Goal: Entertainment & Leisure: Consume media (video, audio)

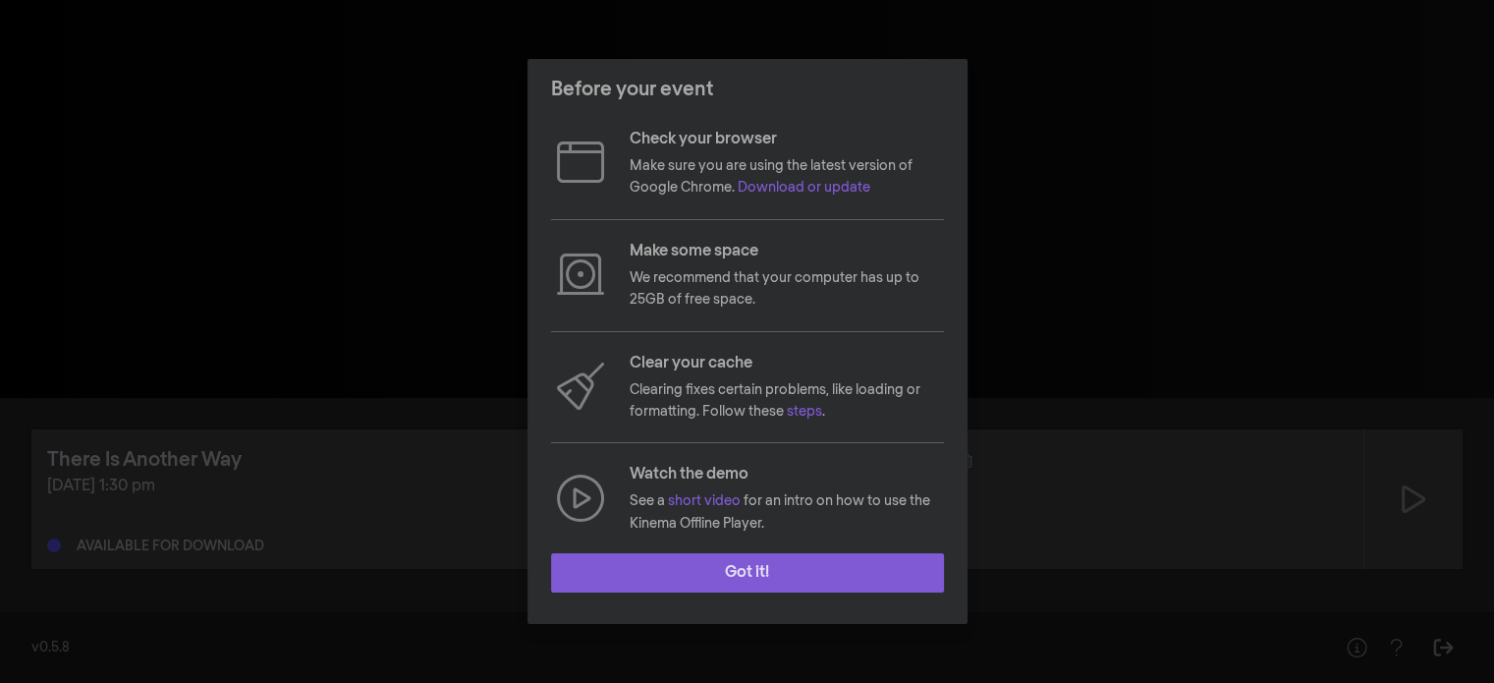
click at [781, 581] on button "Got it!" at bounding box center [747, 572] width 393 height 39
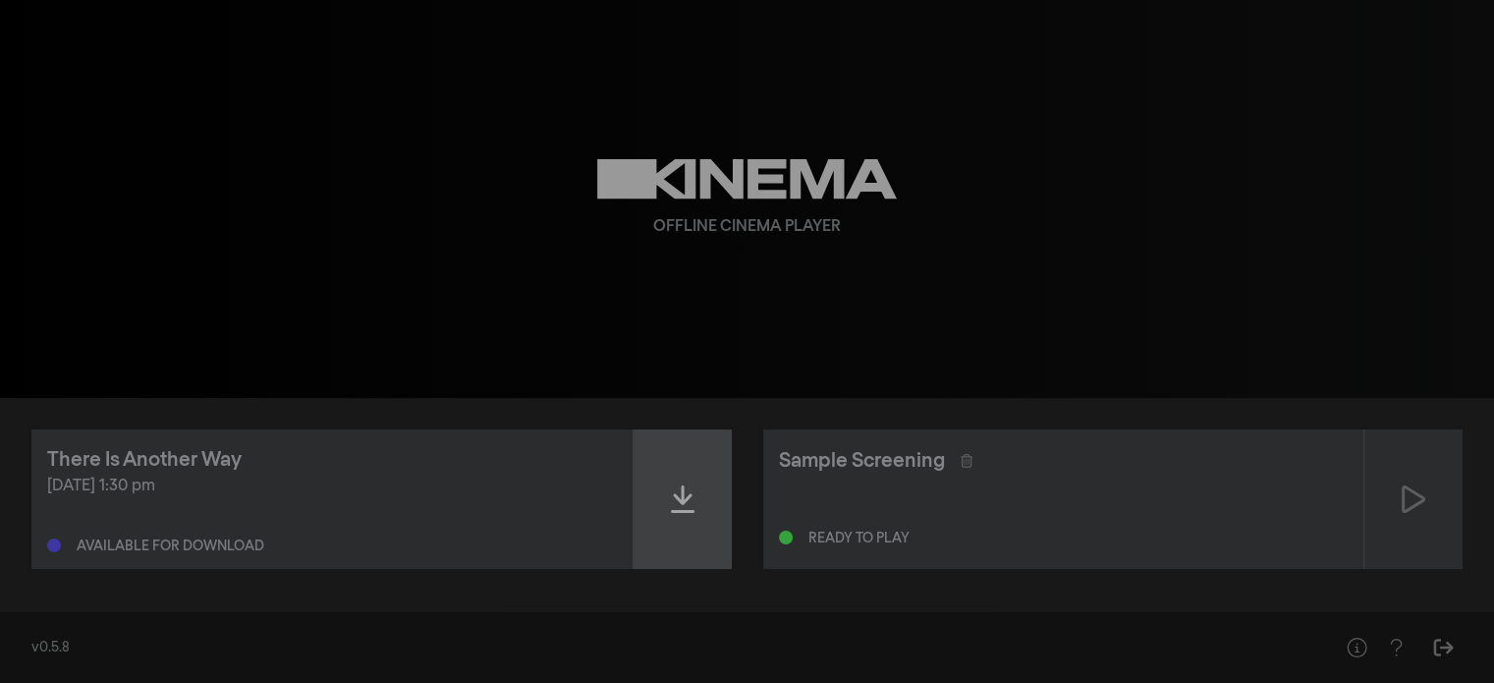
click at [676, 491] on icon at bounding box center [683, 498] width 24 height 31
click at [692, 490] on icon at bounding box center [683, 498] width 24 height 31
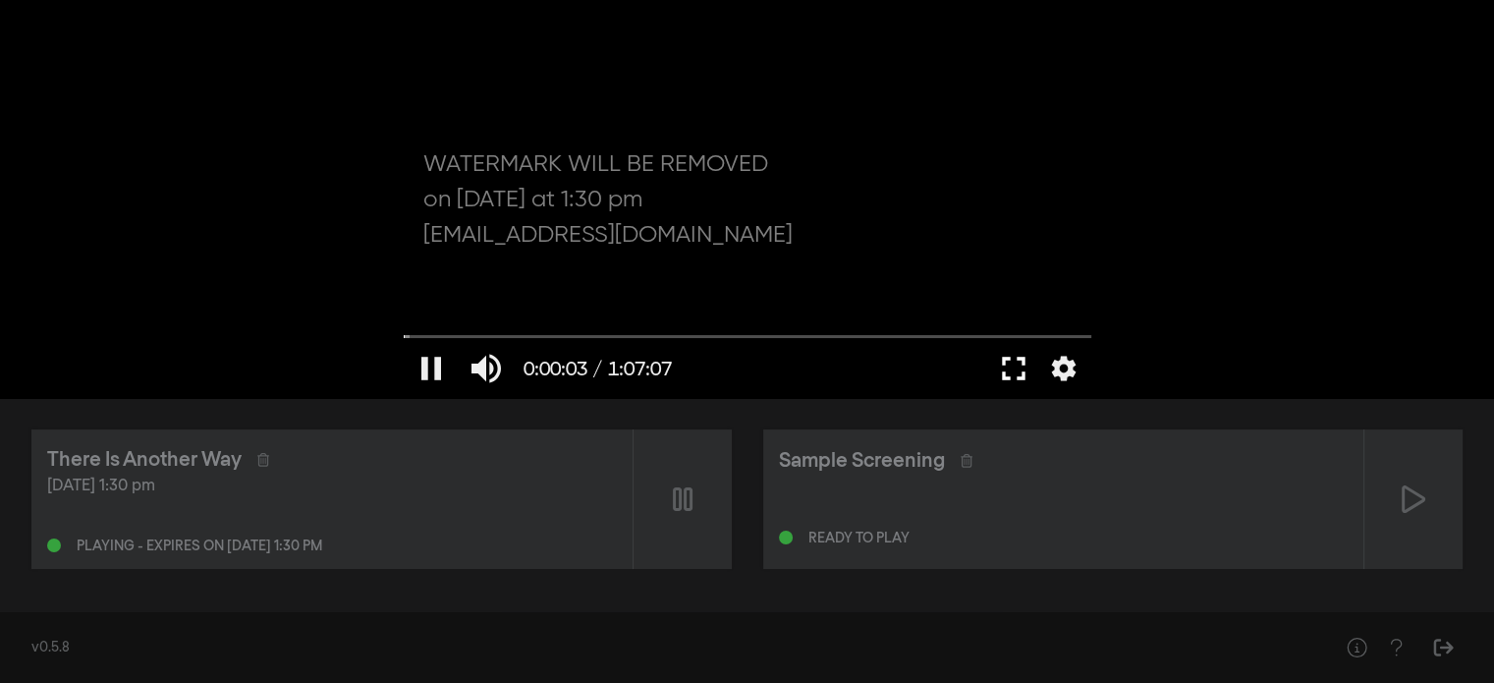
click at [1014, 375] on button "fullscreen" at bounding box center [1013, 368] width 55 height 59
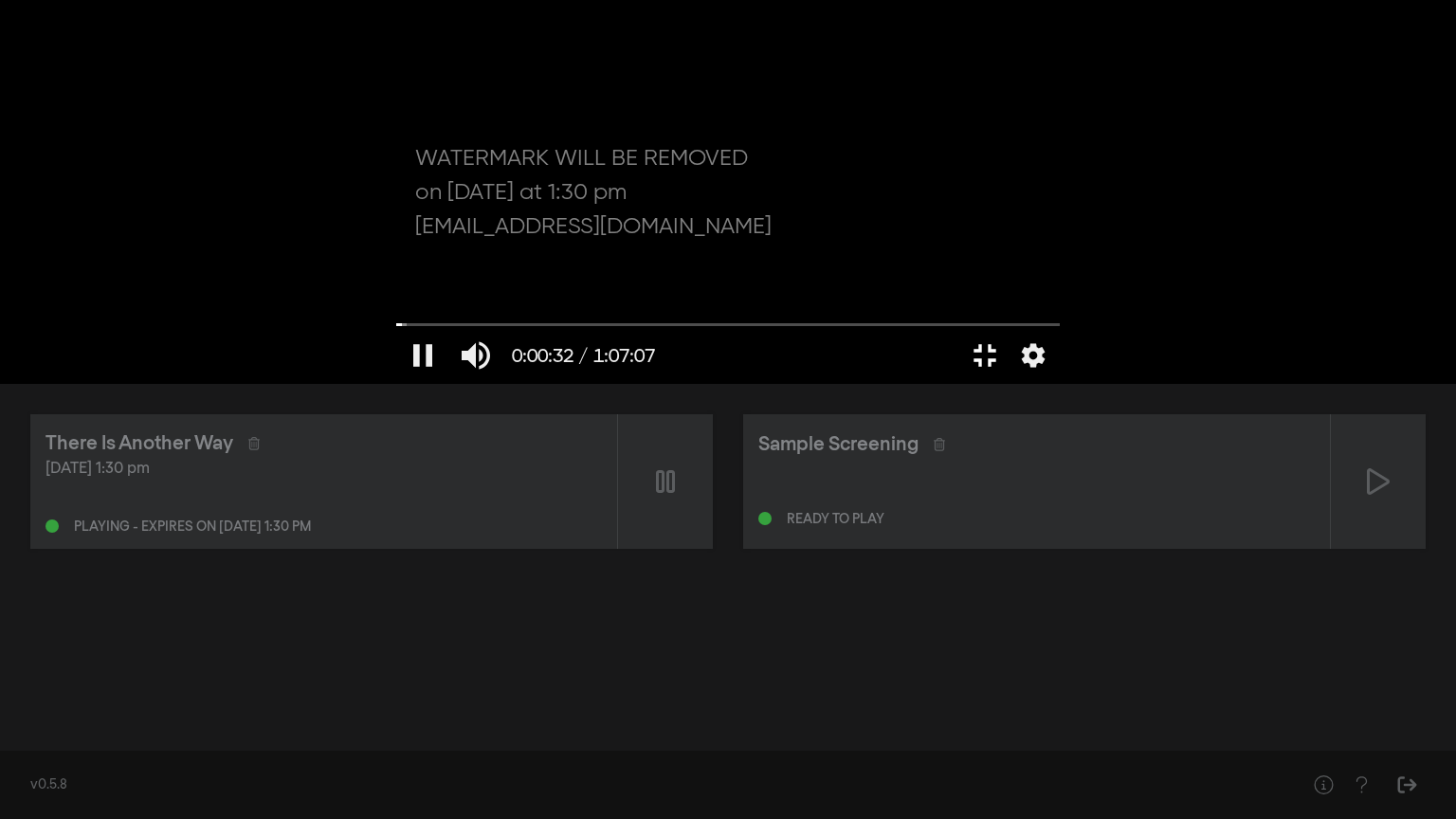
type input "32.806674"
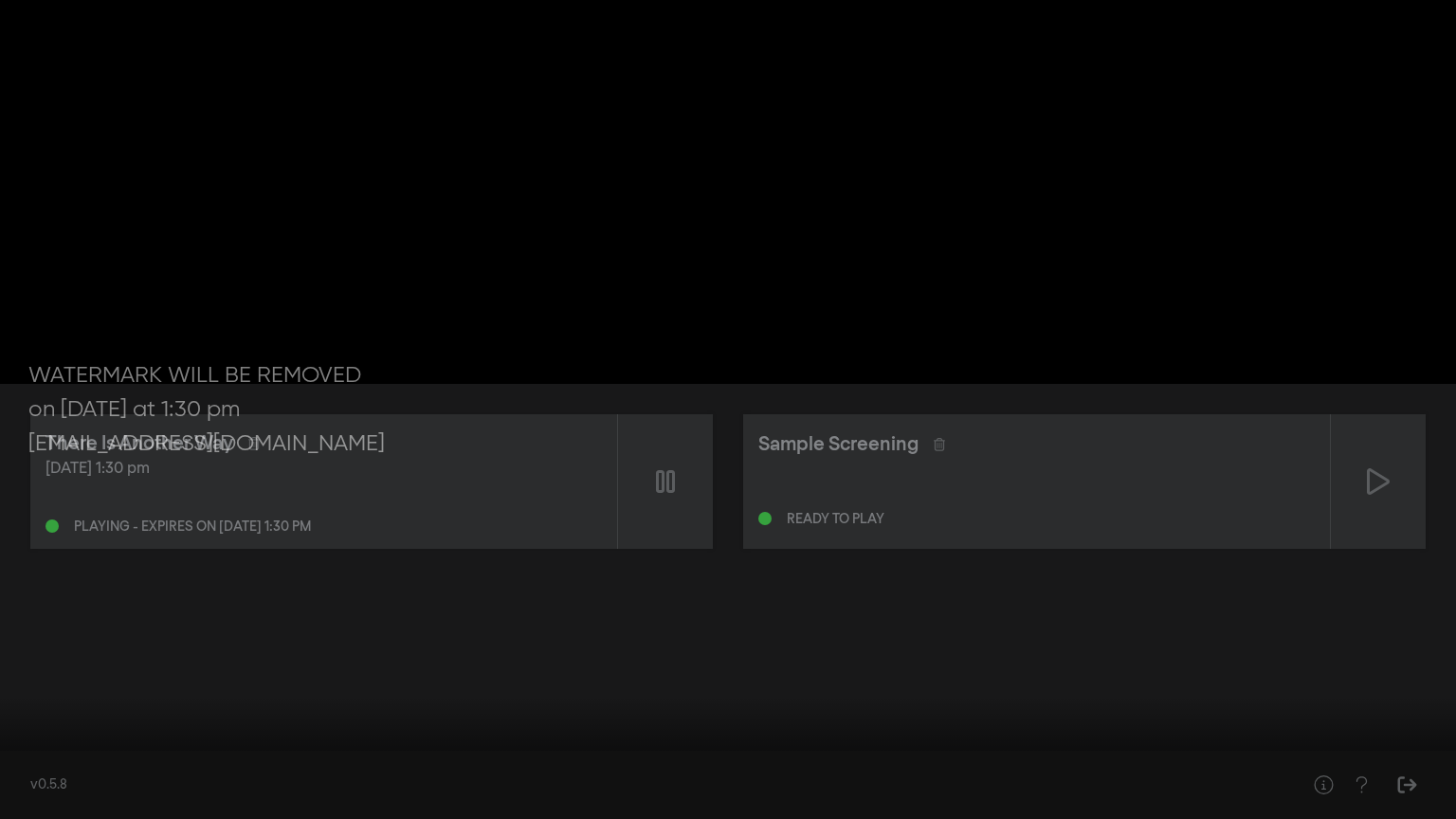
click at [31, 658] on button "pause" at bounding box center [36, 790] width 53 height 57
click at [35, 658] on button "play_arrow" at bounding box center [36, 790] width 53 height 57
type input "1454.646037"
click at [28, 658] on button "pause" at bounding box center [36, 790] width 53 height 57
click at [28, 658] on button "play_arrow" at bounding box center [36, 790] width 53 height 57
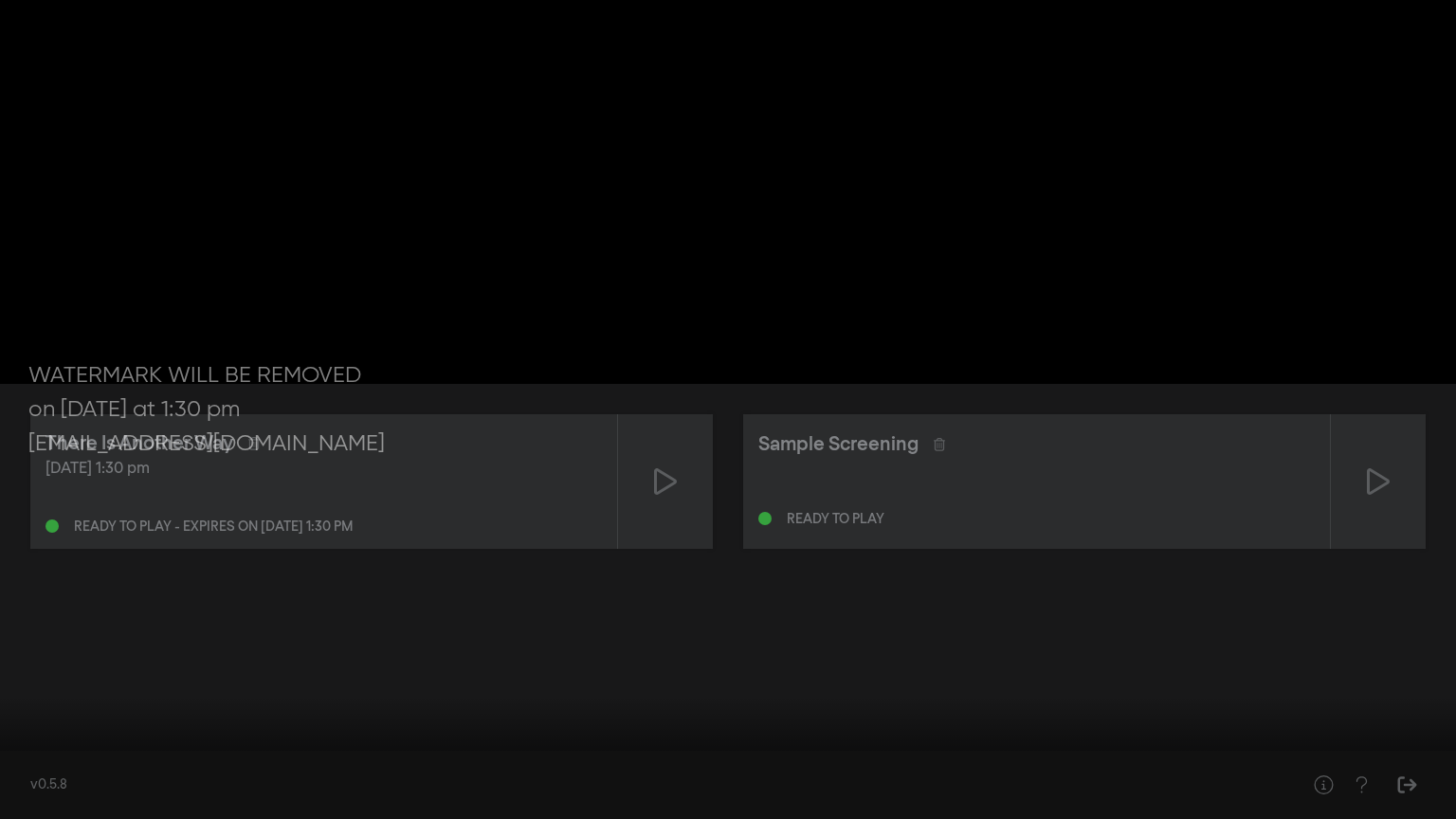
drag, startPoint x: 1440, startPoint y: 765, endPoint x: 1332, endPoint y: 765, distance: 108.0
click at [1332, 658] on input "Seek" at bounding box center [728, 759] width 1437 height 12
click at [35, 658] on button "pause" at bounding box center [36, 790] width 53 height 57
type input "3728.513369"
